Goal: Task Accomplishment & Management: Manage account settings

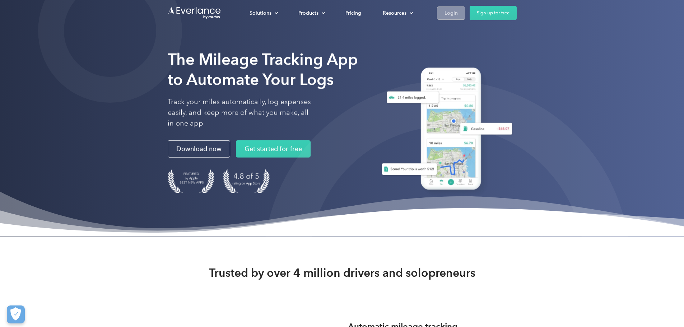
click at [458, 13] on div "Login" at bounding box center [450, 13] width 13 height 9
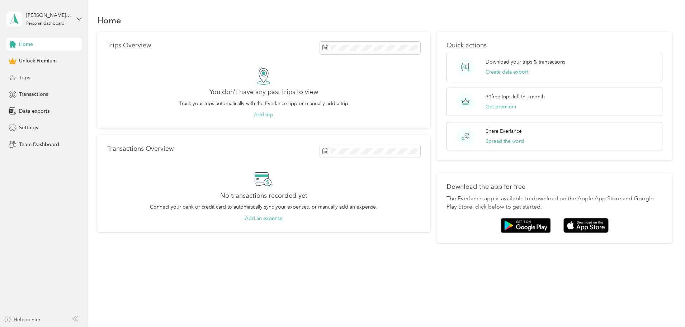
click at [28, 77] on span "Trips" at bounding box center [24, 78] width 11 height 8
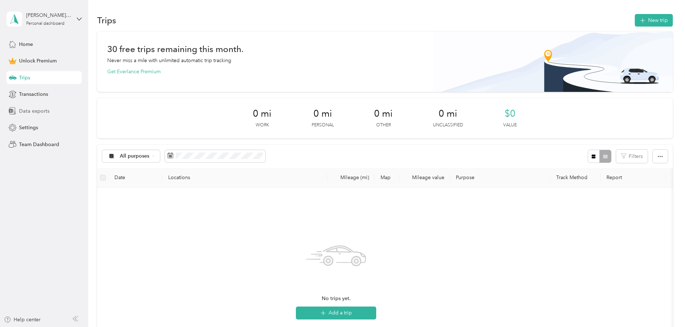
click at [38, 111] on span "Data exports" at bounding box center [34, 111] width 31 height 8
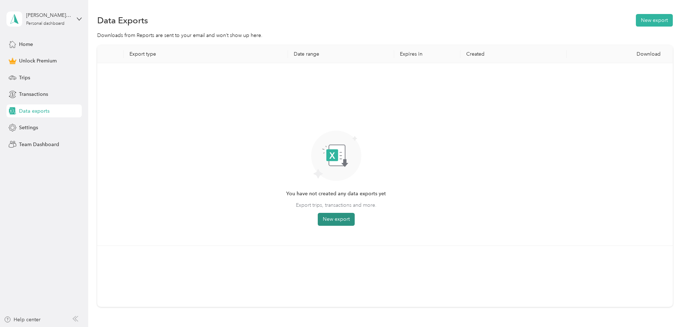
click at [355, 221] on button "New export" at bounding box center [336, 219] width 37 height 13
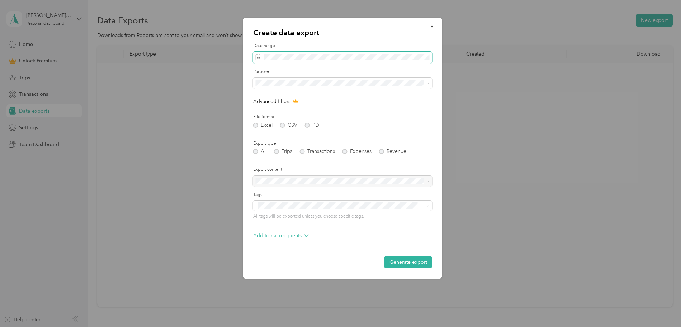
click at [261, 58] on icon at bounding box center [258, 57] width 5 height 5
click at [258, 58] on icon at bounding box center [259, 57] width 6 height 6
click at [264, 98] on icon at bounding box center [266, 98] width 4 height 6
click at [271, 122] on div "1" at bounding box center [272, 123] width 9 height 9
click at [282, 169] on div "30" at bounding box center [281, 168] width 9 height 9
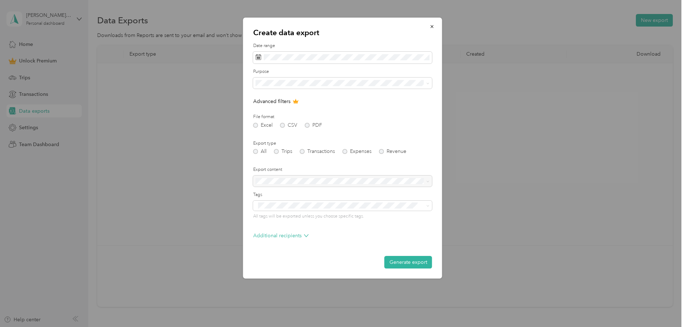
click at [25, 44] on div at bounding box center [342, 163] width 685 height 327
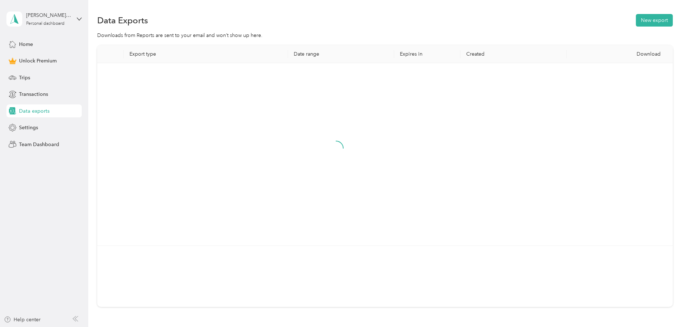
click at [25, 44] on span "Home" at bounding box center [26, 45] width 14 height 8
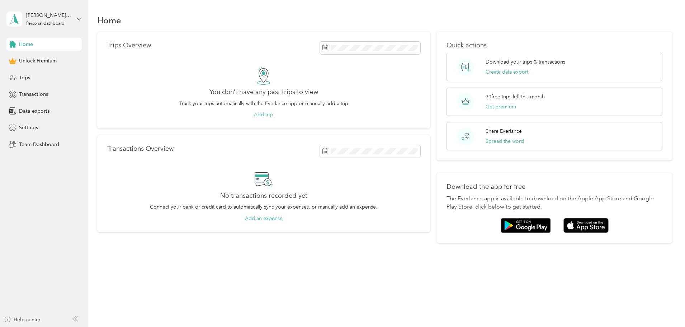
click at [78, 17] on icon at bounding box center [79, 19] width 5 height 5
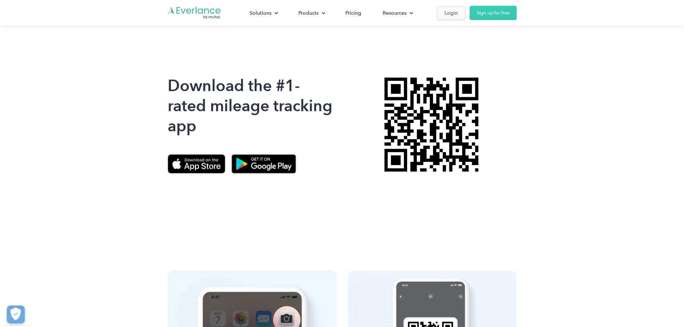
click at [458, 13] on div "Login" at bounding box center [450, 13] width 13 height 9
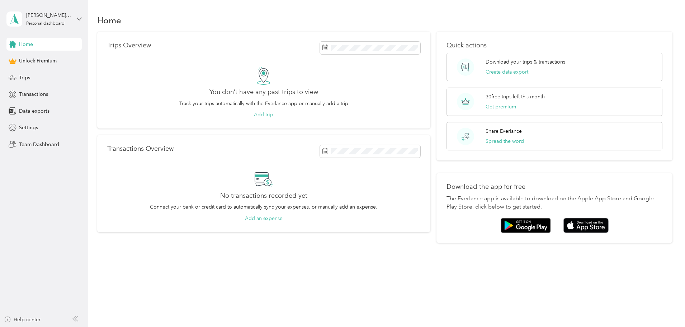
click at [80, 18] on icon at bounding box center [79, 19] width 5 height 5
click at [32, 63] on div "You’re signed in as [PERSON_NAME][EMAIL_ADDRESS][PERSON_NAME][DOMAIN_NAME] Log …" at bounding box center [122, 49] width 232 height 41
click at [80, 17] on icon at bounding box center [79, 19] width 5 height 5
click at [21, 57] on div "Log out" at bounding box center [27, 55] width 28 height 8
